Goal: Transaction & Acquisition: Subscribe to service/newsletter

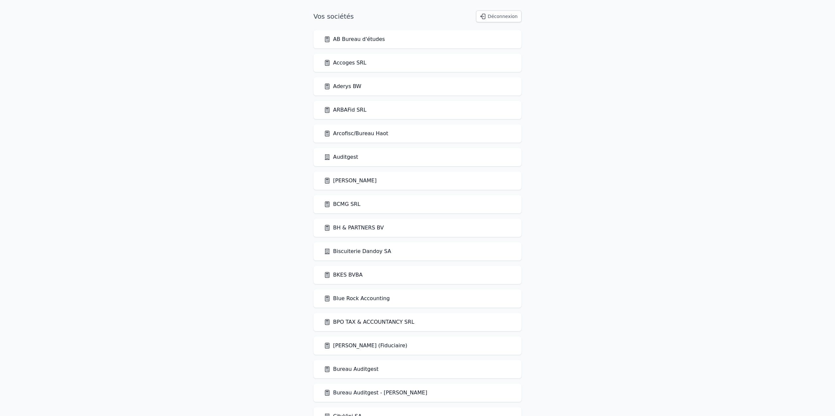
scroll to position [4, 0]
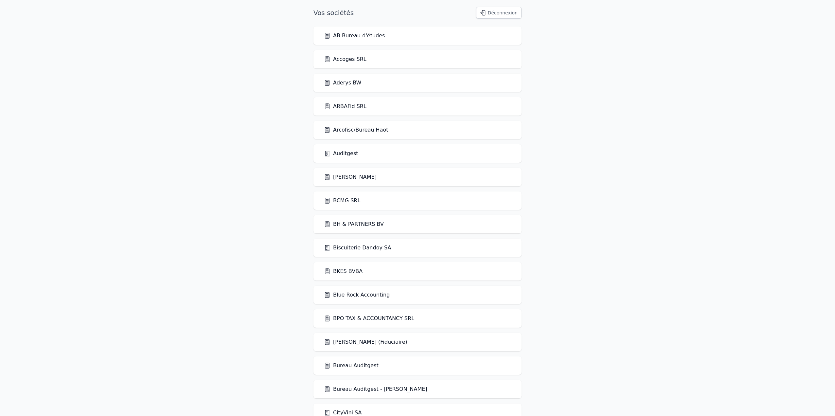
click at [355, 413] on link "CityVini SA" at bounding box center [343, 413] width 38 height 8
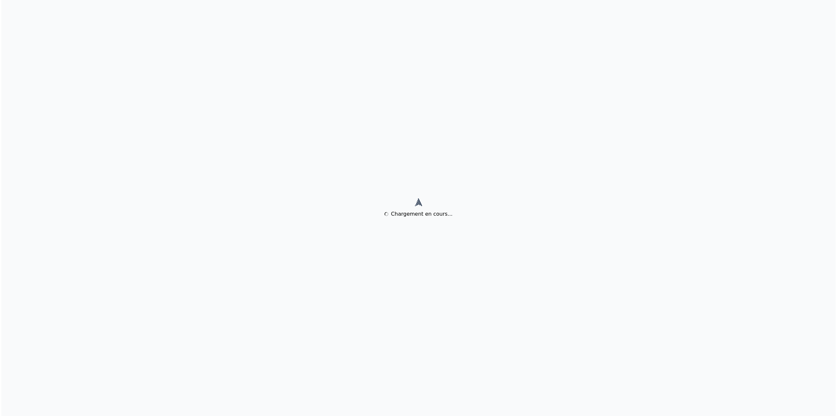
scroll to position [0, 0]
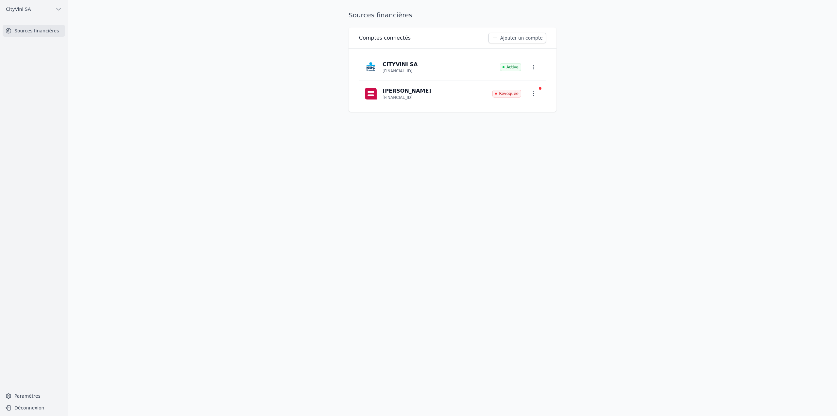
click at [531, 95] on icon "button" at bounding box center [534, 93] width 7 height 7
click at [535, 108] on span "Paramètres" at bounding box center [529, 108] width 26 height 7
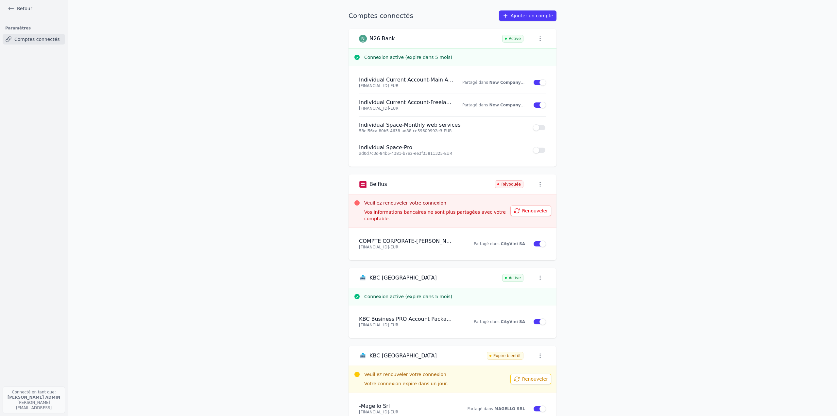
click at [229, 104] on main "Comptes connectés Ajouter un compte N26 Bank Active Connexion active (expire da…" at bounding box center [418, 208] width 837 height 416
click at [22, 11] on link "Retour" at bounding box center [19, 8] width 29 height 9
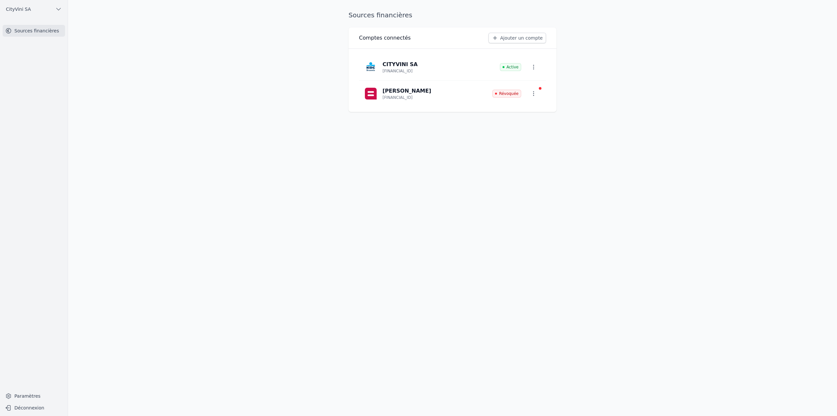
click at [724, 79] on main "Sources financières Comptes connectés Ajouter un compte CITYVINI SA BE96 7370 4…" at bounding box center [418, 208] width 837 height 416
click at [537, 94] on button "button" at bounding box center [534, 94] width 14 height 12
click at [529, 108] on span "Paramètres" at bounding box center [529, 108] width 26 height 7
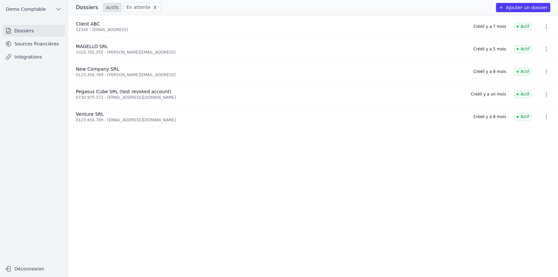
click at [396, 5] on button "Ajouter un dossier" at bounding box center [523, 7] width 54 height 9
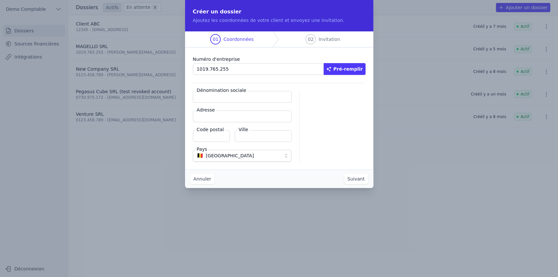
type input "1019.765.255"
click at [338, 74] on button "Pré-remplir" at bounding box center [345, 69] width 42 height 12
click at [228, 99] on input "Dénomination sociale" at bounding box center [242, 97] width 99 height 12
type input "MAGELLO SRL"
type input "Avenue du Derby 30/16"
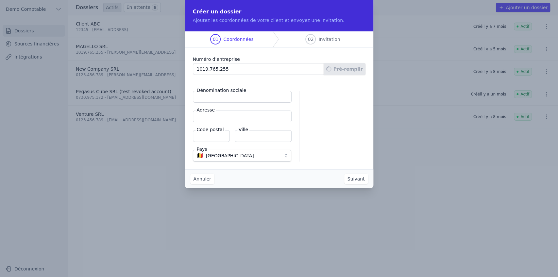
type input "1050"
type input "Ixelles"
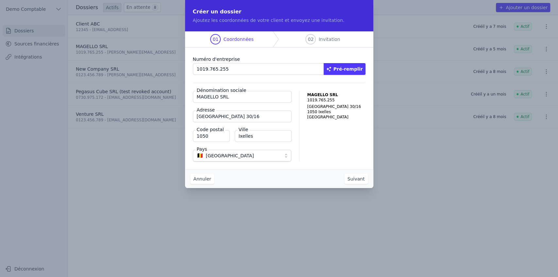
click at [362, 171] on button "Suivant" at bounding box center [356, 179] width 24 height 10
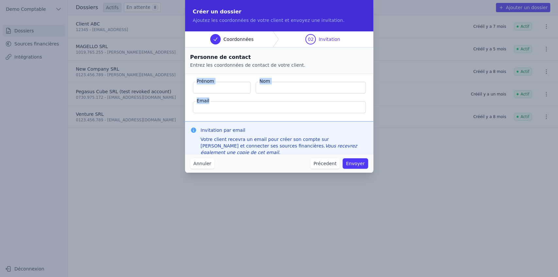
drag, startPoint x: 203, startPoint y: 81, endPoint x: 303, endPoint y: 105, distance: 102.4
click at [303, 105] on fieldset "Prénom Nom Email" at bounding box center [279, 97] width 188 height 47
drag, startPoint x: 201, startPoint y: 130, endPoint x: 251, endPoint y: 132, distance: 50.1
click at [251, 132] on h3 "Invitation par email" at bounding box center [284, 130] width 167 height 7
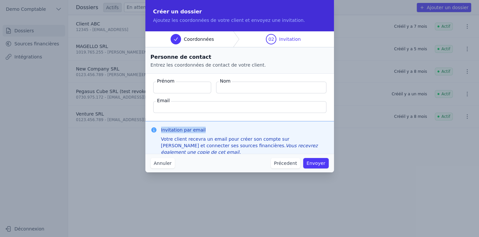
click at [160, 166] on button "Annuler" at bounding box center [162, 163] width 24 height 10
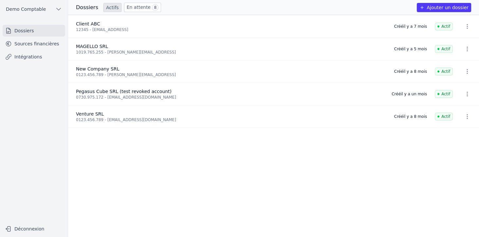
click at [58, 46] on link "Sources financières" at bounding box center [34, 44] width 62 height 12
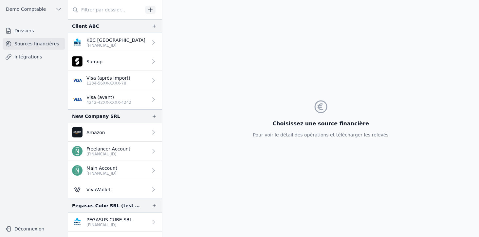
click at [114, 44] on p "BE33 7360 5969 2046" at bounding box center [115, 45] width 59 height 5
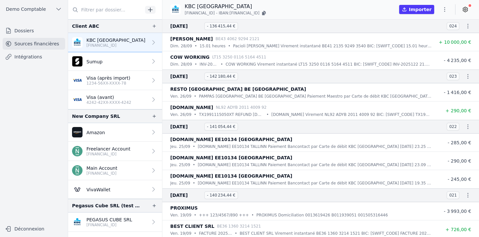
click at [396, 10] on icon at bounding box center [465, 10] width 2 height 2
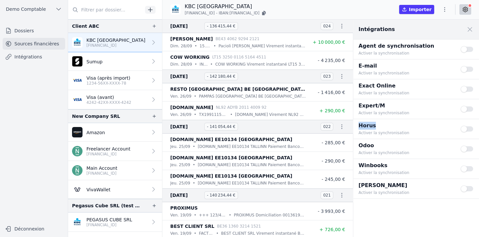
drag, startPoint x: 358, startPoint y: 125, endPoint x: 389, endPoint y: 125, distance: 30.4
click at [389, 125] on p "Horus" at bounding box center [405, 126] width 94 height 8
drag, startPoint x: 360, startPoint y: 85, endPoint x: 404, endPoint y: 82, distance: 44.6
click at [396, 82] on p "Exact Online" at bounding box center [405, 86] width 94 height 8
click at [396, 129] on button "Use setting" at bounding box center [466, 129] width 13 height 7
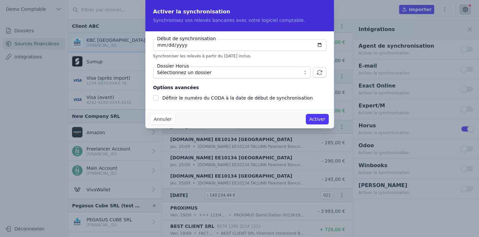
click at [319, 45] on input "2025-10-06" at bounding box center [239, 45] width 173 height 12
type input "2024-01-06"
checkbox input "false"
type input "2024-01-01"
click at [188, 73] on span "Sélectionnez un dossier" at bounding box center [184, 73] width 54 height 8
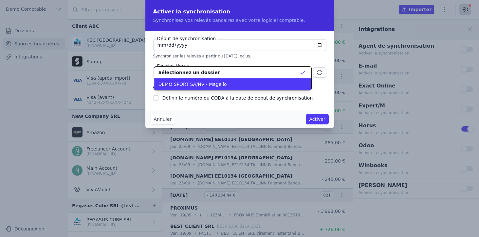
click at [188, 82] on span "DEMO SPORT SA/NV - Magello" at bounding box center [192, 84] width 68 height 7
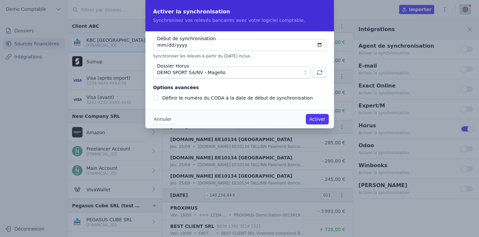
click at [160, 118] on button "Annuler" at bounding box center [162, 119] width 24 height 10
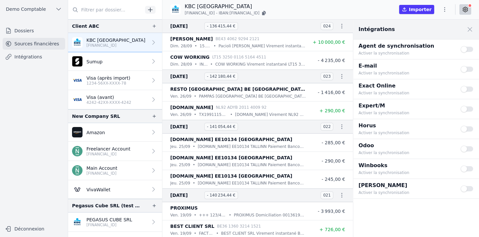
click at [103, 100] on p "4242-42XX-XXXX-4242" at bounding box center [108, 102] width 45 height 5
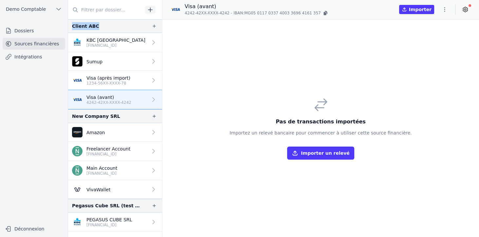
drag, startPoint x: 71, startPoint y: 24, endPoint x: 99, endPoint y: 25, distance: 28.5
click at [99, 25] on div "Client ABC" at bounding box center [115, 26] width 94 height 14
click at [317, 154] on button "Importer un relevé" at bounding box center [320, 153] width 67 height 13
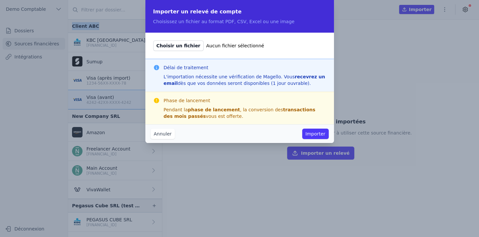
click at [169, 138] on button "Annuler" at bounding box center [162, 134] width 24 height 10
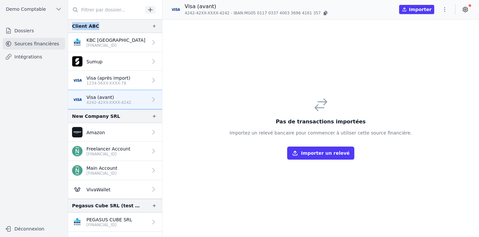
click at [128, 84] on link "Visa (après import) 1234-56XX-XXXX-78" at bounding box center [115, 80] width 94 height 19
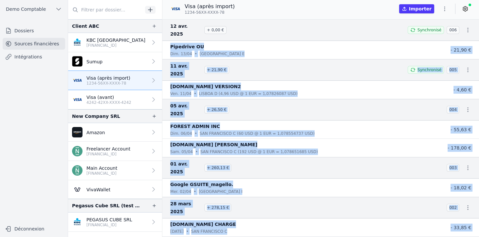
drag, startPoint x: 171, startPoint y: 38, endPoint x: 237, endPoint y: 171, distance: 149.1
click at [226, 171] on nav "12 avr. 2025 + 0,00 € Synchronisé 006 Pipedrive OU dim. 13/04 • Tallinn E - 21,…" at bounding box center [320, 128] width 316 height 218
click at [239, 171] on div "Google GSUITE_magello." at bounding box center [300, 185] width 261 height 8
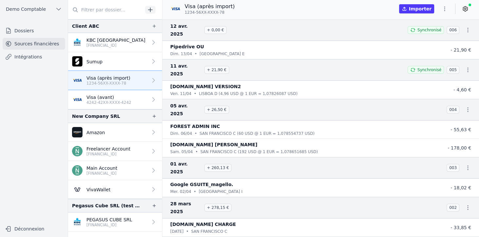
click at [396, 9] on link at bounding box center [465, 9] width 12 height 10
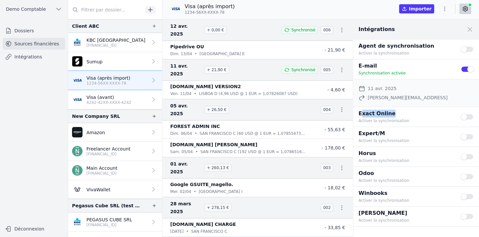
drag, startPoint x: 365, startPoint y: 114, endPoint x: 390, endPoint y: 114, distance: 24.5
click at [390, 114] on p "Exact Online" at bounding box center [405, 114] width 94 height 8
drag, startPoint x: 360, startPoint y: 154, endPoint x: 371, endPoint y: 154, distance: 10.8
click at [371, 154] on p "Horus" at bounding box center [405, 154] width 94 height 8
click at [365, 152] on p "Horus" at bounding box center [405, 154] width 94 height 8
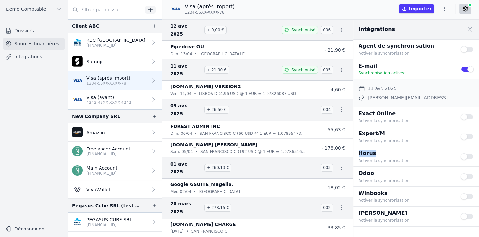
click at [365, 152] on p "Horus" at bounding box center [405, 154] width 94 height 8
click at [364, 109] on div "Exact Online Activer la synchronisation Use setting" at bounding box center [416, 117] width 126 height 20
click at [365, 115] on p "Exact Online" at bounding box center [405, 114] width 94 height 8
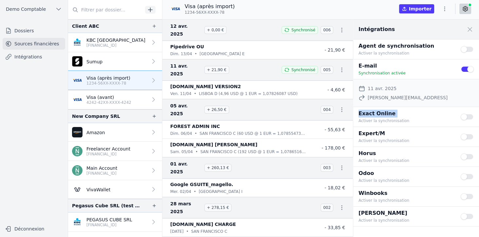
click at [365, 115] on p "Exact Online" at bounding box center [405, 114] width 94 height 8
drag, startPoint x: 370, startPoint y: 135, endPoint x: 390, endPoint y: 134, distance: 20.6
click at [390, 134] on p "Expert/M" at bounding box center [405, 134] width 94 height 8
drag, startPoint x: 364, startPoint y: 193, endPoint x: 389, endPoint y: 192, distance: 24.6
click at [389, 171] on p "Winbooks" at bounding box center [405, 194] width 94 height 8
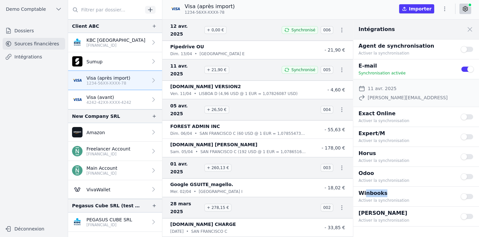
click at [151, 24] on icon "button" at bounding box center [153, 26] width 5 height 5
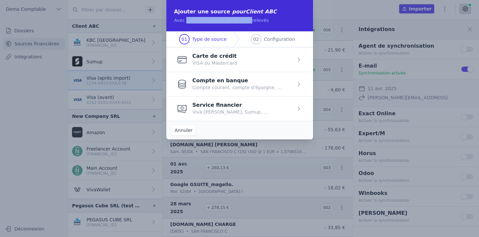
drag, startPoint x: 184, startPoint y: 21, endPoint x: 249, endPoint y: 21, distance: 65.4
click at [250, 22] on p "Avec import manuel des relevés" at bounding box center [239, 20] width 131 height 7
click at [187, 22] on p "Avec import manuel des relevés" at bounding box center [239, 20] width 131 height 7
drag, startPoint x: 184, startPoint y: 21, endPoint x: 245, endPoint y: 20, distance: 61.5
click at [245, 20] on p "Avec import manuel des relevés" at bounding box center [239, 20] width 131 height 7
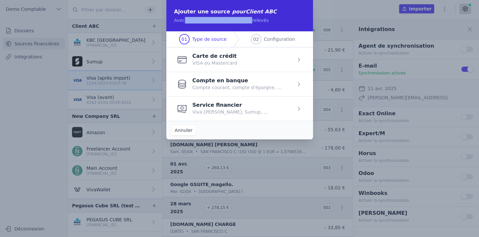
click at [203, 109] on span "button" at bounding box center [239, 109] width 147 height 25
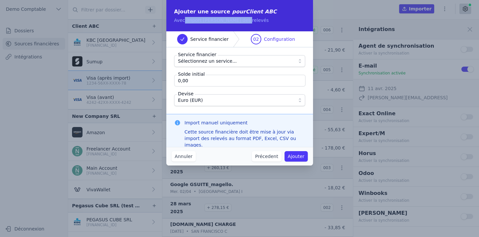
click at [199, 61] on span "Sélectionnez un service..." at bounding box center [207, 61] width 59 height 8
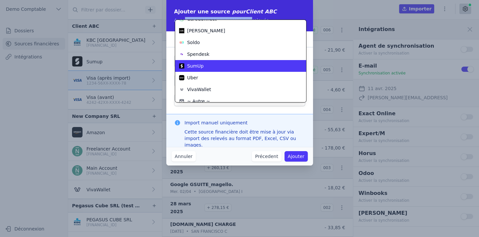
scroll to position [35, 0]
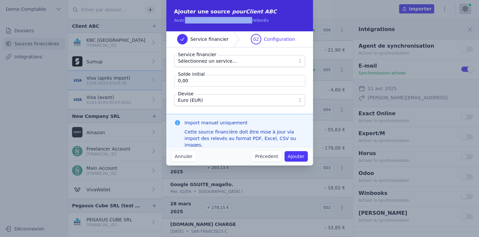
click at [188, 160] on button "Annuler" at bounding box center [183, 156] width 24 height 10
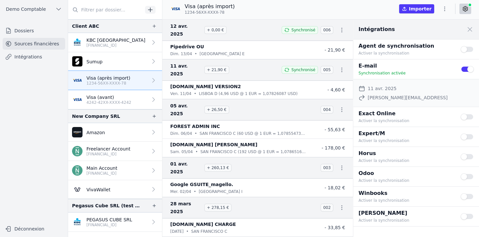
click at [396, 68] on button "Use setting" at bounding box center [466, 69] width 13 height 7
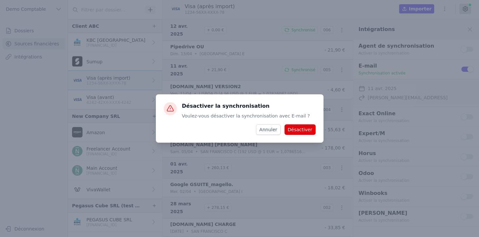
click at [300, 132] on button "Désactiver" at bounding box center [299, 130] width 31 height 10
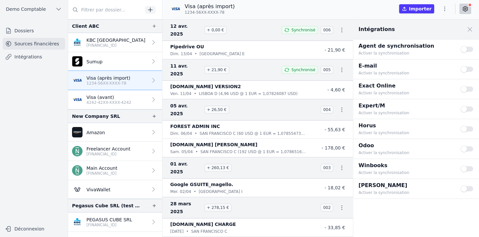
click at [396, 130] on button "Use setting" at bounding box center [466, 129] width 13 height 7
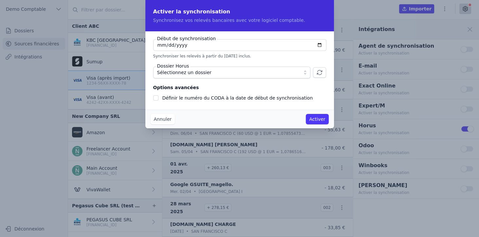
click at [231, 72] on span "Sélectionnez un dossier" at bounding box center [227, 73] width 140 height 8
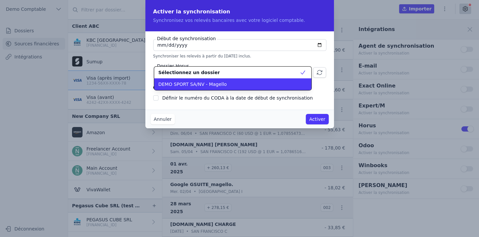
click at [181, 86] on span "DEMO SPORT SA/NV - Magello" at bounding box center [192, 84] width 68 height 7
checkbox input "false"
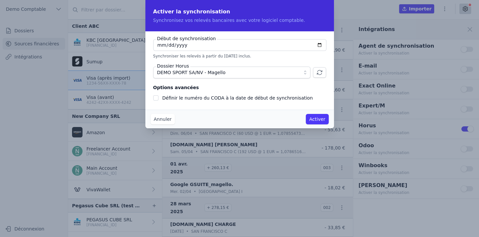
click at [317, 45] on input "2025-10-06" at bounding box center [239, 45] width 173 height 12
click at [318, 44] on input "2025-09-30" at bounding box center [239, 45] width 173 height 12
click at [318, 45] on input "2025-10-01" at bounding box center [239, 45] width 173 height 12
type input "2025-11-01"
click at [156, 98] on input "Définir le numéro du CODA à la date de début de synchronisation" at bounding box center [155, 98] width 5 height 5
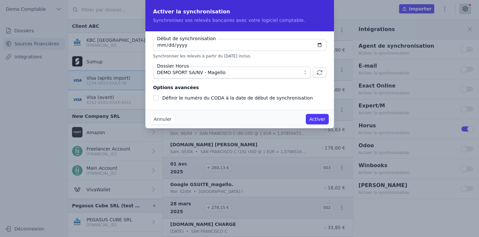
checkbox input "true"
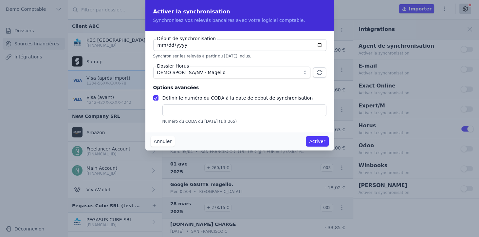
click at [186, 114] on input "text" at bounding box center [244, 111] width 164 height 12
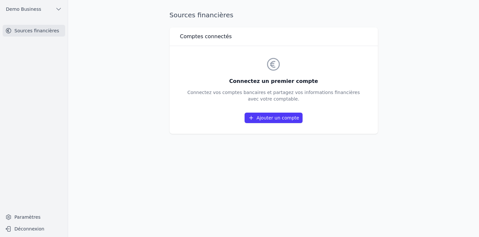
drag, startPoint x: 237, startPoint y: 81, endPoint x: 358, endPoint y: 101, distance: 122.0
click at [358, 101] on div "Connectez un premier compte Connectez vos comptes bancaires et partagez vos inf…" at bounding box center [273, 90] width 187 height 78
click at [303, 95] on p "Connectez vos comptes bancaires et partagez vos informations financières avec v…" at bounding box center [273, 95] width 172 height 13
click at [267, 120] on link "Ajouter un compte" at bounding box center [273, 118] width 58 height 10
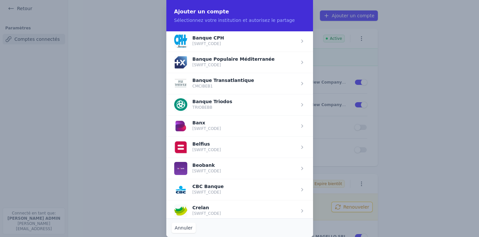
scroll to position [149, 0]
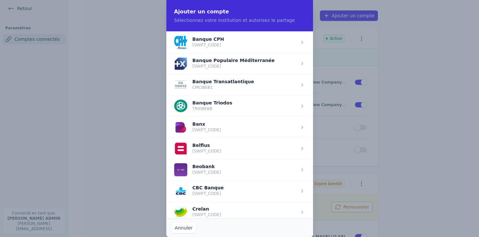
click at [206, 147] on span "button" at bounding box center [239, 148] width 147 height 21
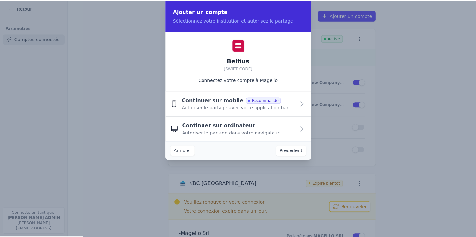
scroll to position [0, 0]
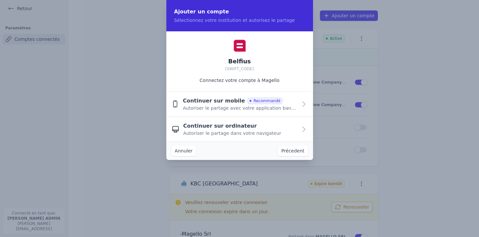
click at [209, 103] on span "Continuer sur mobile" at bounding box center [214, 101] width 62 height 8
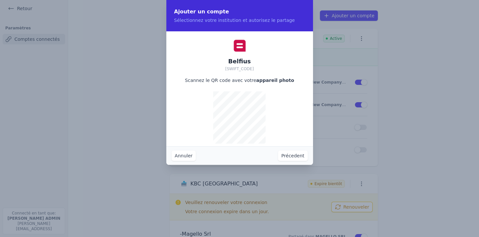
click at [295, 154] on button "Précedent" at bounding box center [292, 156] width 29 height 10
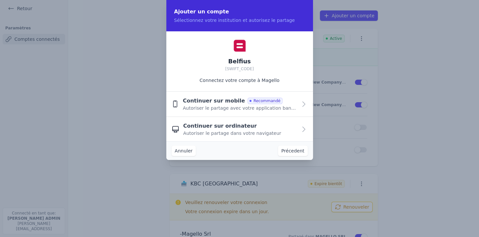
click at [202, 130] on span "Continuer sur ordinateur" at bounding box center [220, 126] width 74 height 8
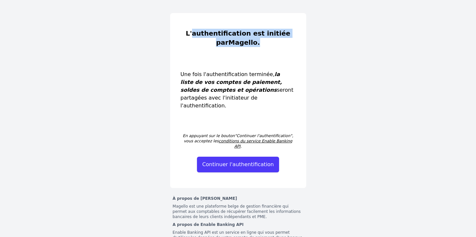
drag, startPoint x: 194, startPoint y: 31, endPoint x: 267, endPoint y: 47, distance: 74.2
click at [267, 47] on span "L'authentification est initiée par [PERSON_NAME] ." at bounding box center [238, 38] width 136 height 18
click at [247, 157] on button "Continuer l'authentification" at bounding box center [238, 165] width 82 height 16
